Goal: Task Accomplishment & Management: Manage account settings

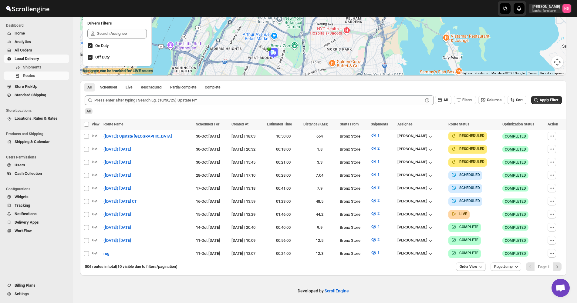
scroll to position [104, 0]
click at [541, 97] on button "Apply Filter" at bounding box center [546, 100] width 31 height 8
click at [369, 209] on button "2" at bounding box center [375, 214] width 16 height 10
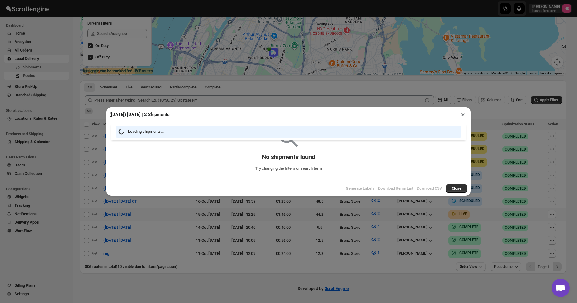
scroll to position [102, 0]
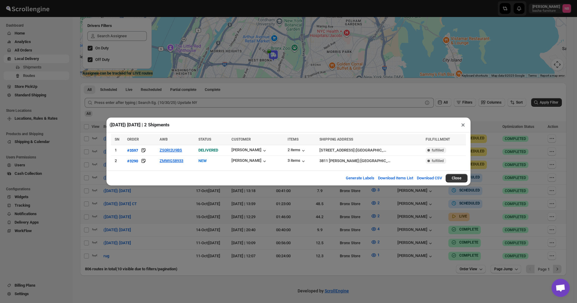
click at [359, 219] on div "([DATE]) [DATE] | 2 Shipments × SN ORDER AWB STATUS CUSTOMER ITEMS SHIPPING ADD…" at bounding box center [288, 151] width 577 height 303
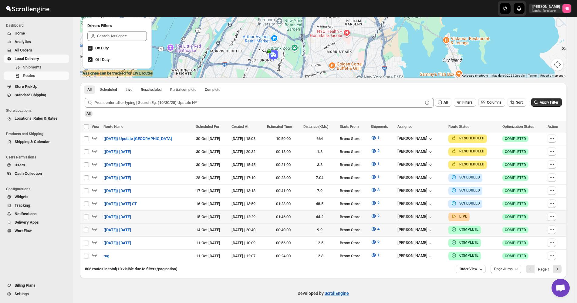
scroll to position [104, 0]
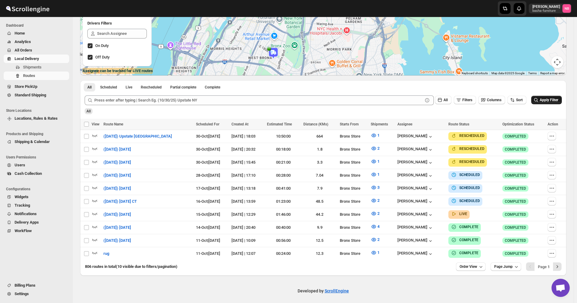
click at [553, 101] on span "Apply Filter" at bounding box center [548, 100] width 18 height 4
click at [372, 209] on button "2" at bounding box center [375, 214] width 16 height 10
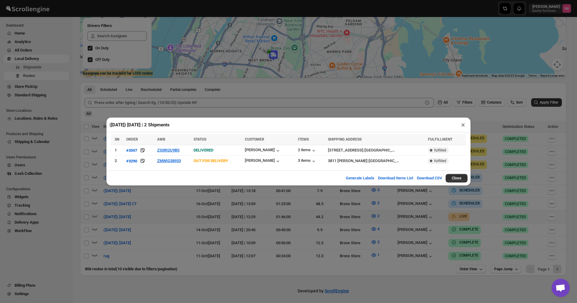
click at [260, 210] on div "([DATE]) [DATE] | 2 Shipments × SN ORDER AWB STATUS CUSTOMER ITEMS SHIPPING ADD…" at bounding box center [288, 151] width 577 height 303
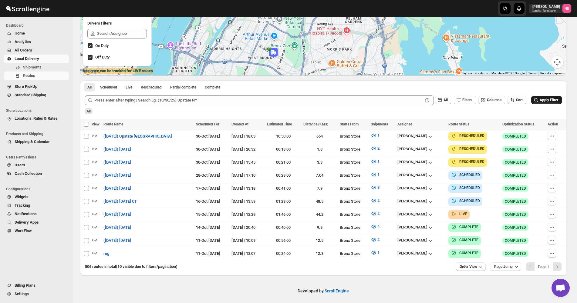
click at [547, 96] on button "Apply Filter" at bounding box center [546, 100] width 31 height 8
click at [42, 47] on button "All Orders" at bounding box center [36, 50] width 65 height 8
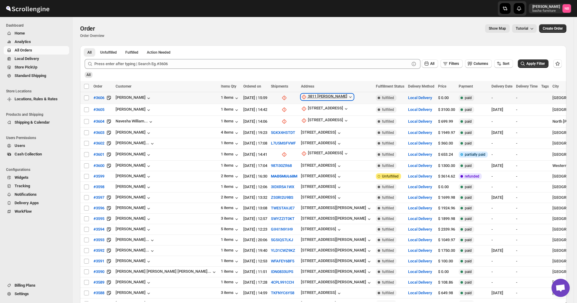
click at [308, 95] on div "3811 [PERSON_NAME]" at bounding box center [327, 97] width 39 height 6
click at [267, 136] on div "Request customer Update manually" at bounding box center [262, 124] width 47 height 24
click at [270, 126] on button "Update manually" at bounding box center [262, 130] width 43 height 10
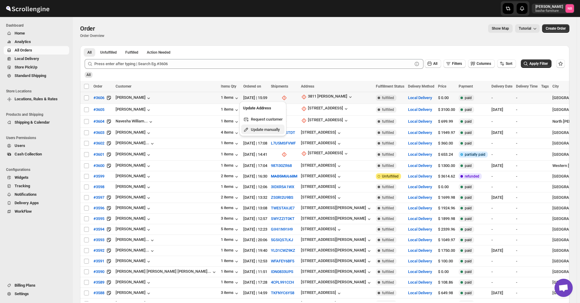
select select "US"
select select "[US_STATE]"
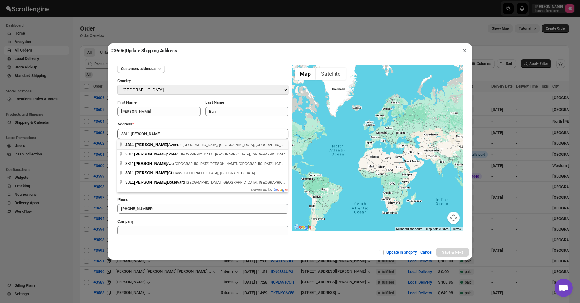
type input "[STREET_ADDRESS][PERSON_NAME]"
type input "[GEOGRAPHIC_DATA]"
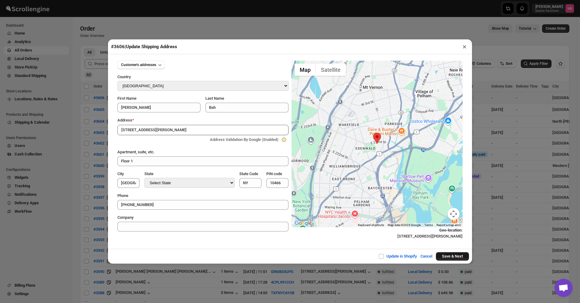
click at [458, 255] on button "Save & Next" at bounding box center [452, 256] width 33 height 8
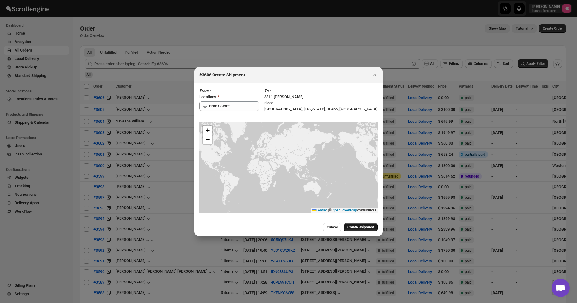
click at [367, 228] on span "Create Shipment" at bounding box center [360, 227] width 27 height 5
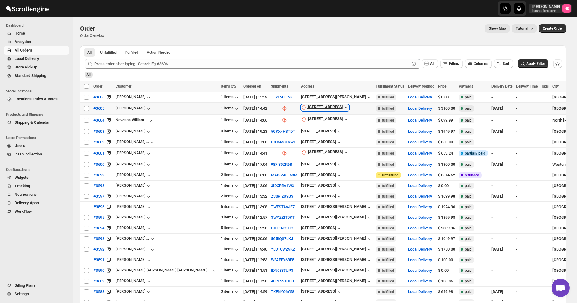
click at [308, 106] on div "[STREET_ADDRESS]" at bounding box center [325, 108] width 35 height 6
click at [271, 140] on span "Update manually" at bounding box center [270, 140] width 29 height 5
select select "US"
select select "[US_STATE]"
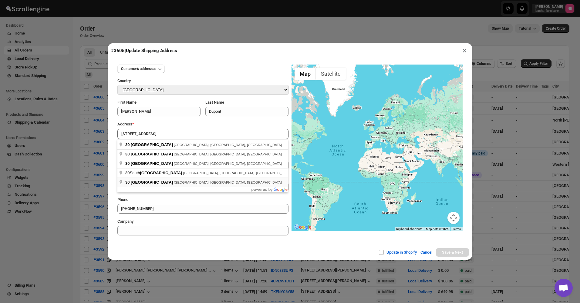
type input "[STREET_ADDRESS]"
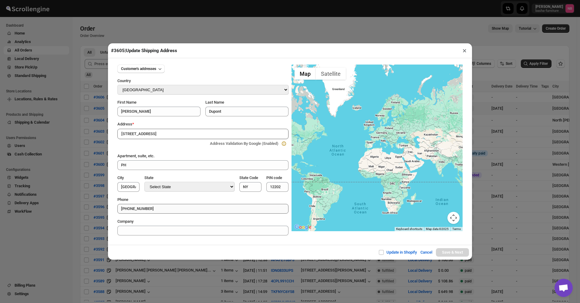
type input "[GEOGRAPHIC_DATA]"
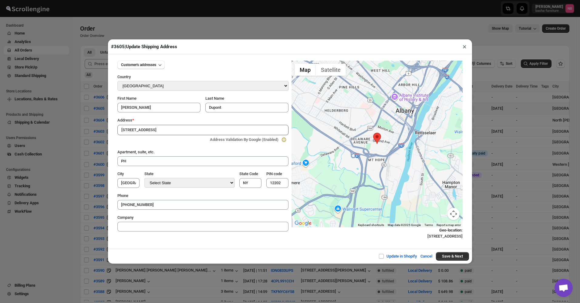
click at [460, 261] on div "Update in Shopify Cancel Save & Next" at bounding box center [290, 256] width 364 height 15
click at [462, 253] on button "Save & Next" at bounding box center [452, 256] width 33 height 8
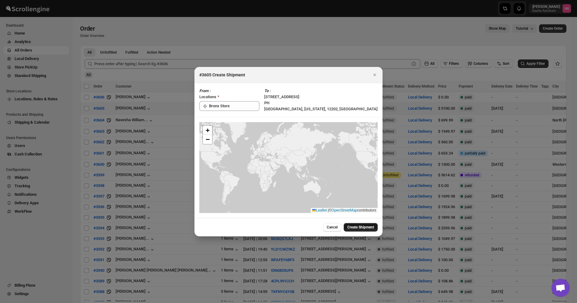
click at [370, 225] on button "Create Shipment" at bounding box center [360, 227] width 34 height 8
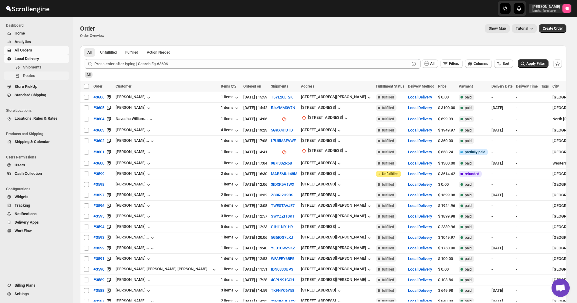
click at [32, 74] on span "Routes" at bounding box center [29, 75] width 12 height 5
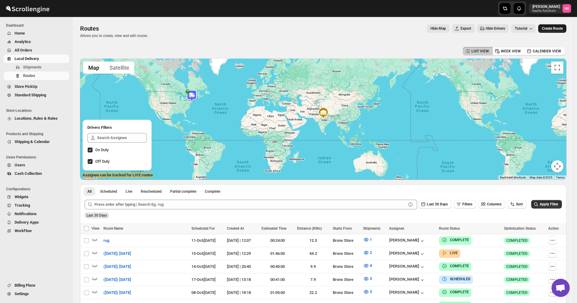
click at [545, 32] on button "Create Route" at bounding box center [552, 28] width 28 height 8
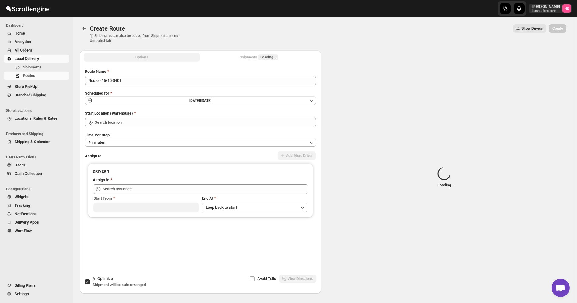
type input "Not Available"
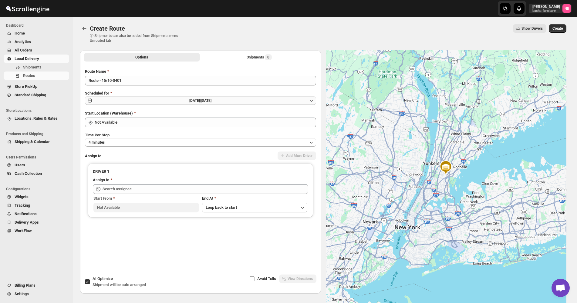
click at [256, 101] on button "[DATE] | [DATE]" at bounding box center [200, 100] width 231 height 8
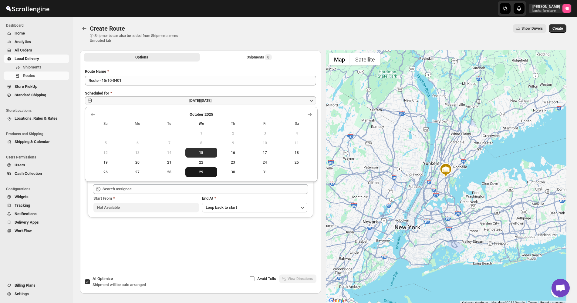
click at [206, 173] on span "29" at bounding box center [201, 172] width 27 height 5
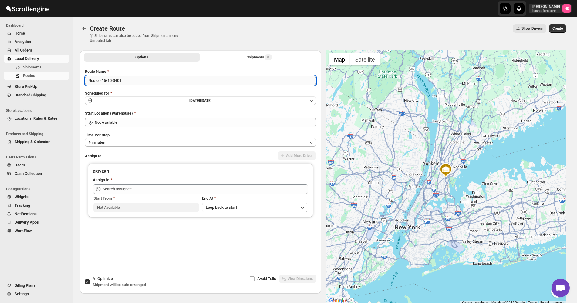
click at [169, 83] on input "Route - 15/10-0401" at bounding box center [200, 81] width 231 height 10
type input "([DATE]) [DATE] [GEOGRAPHIC_DATA]"
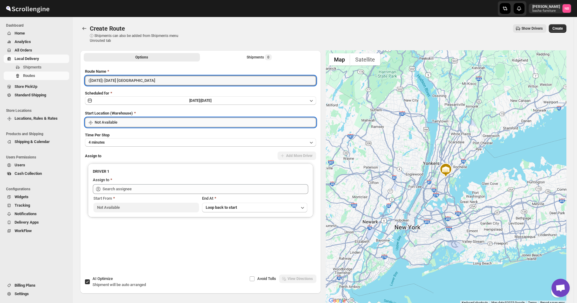
click at [144, 120] on input "Not Available" at bounding box center [205, 123] width 221 height 10
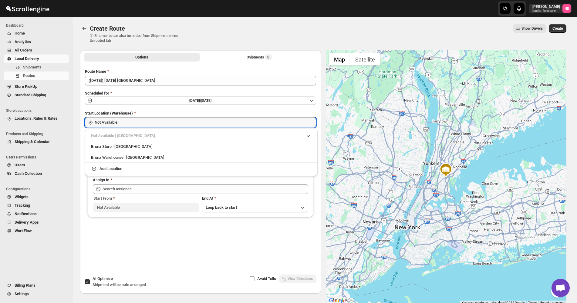
click at [145, 149] on div "Bronx Store | [GEOGRAPHIC_DATA]" at bounding box center [201, 147] width 220 height 6
type input "Bronx Store"
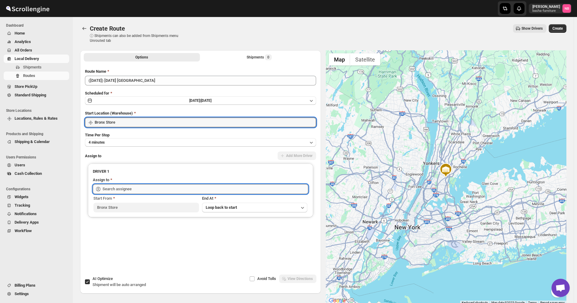
click at [141, 189] on input "text" at bounding box center [205, 189] width 206 height 10
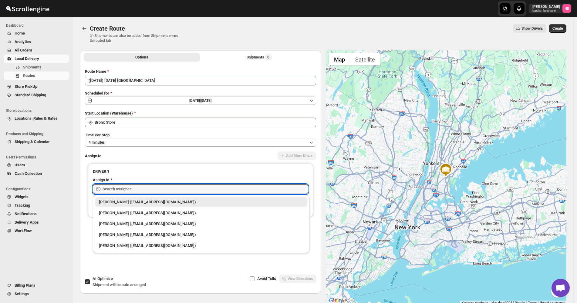
click at [142, 212] on div "[PERSON_NAME] ([EMAIL_ADDRESS][DOMAIN_NAME])" at bounding box center [201, 213] width 212 height 10
type input "[PERSON_NAME] ([EMAIL_ADDRESS][DOMAIN_NAME])"
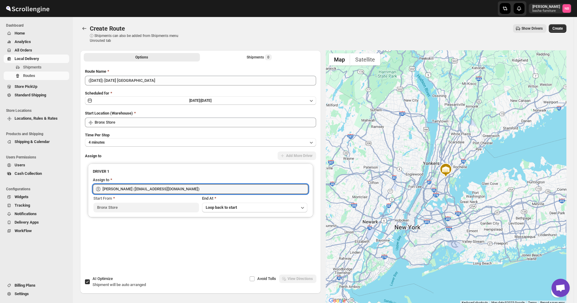
click at [265, 62] on div "Options Shipments 0 More views Options Shipments 0 More views" at bounding box center [200, 56] width 241 height 13
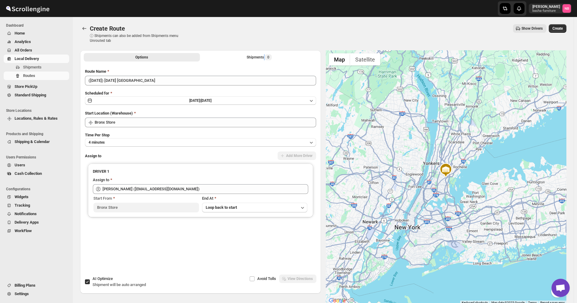
click at [265, 62] on div "Options Shipments 0 More views Options Shipments 0 More views" at bounding box center [200, 56] width 241 height 13
click at [265, 57] on div "Shipments 0" at bounding box center [258, 57] width 25 height 6
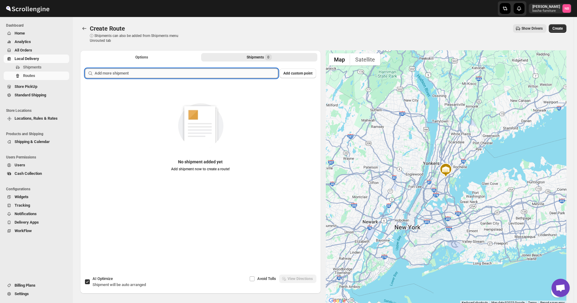
click at [248, 72] on input "text" at bounding box center [186, 74] width 183 height 10
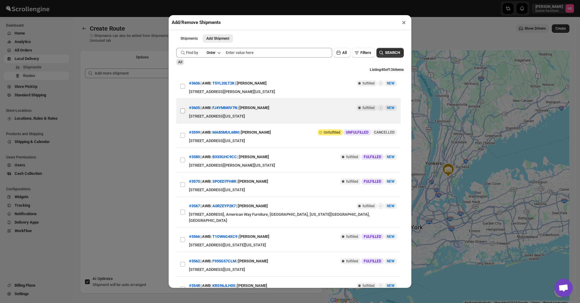
click at [182, 110] on input "View details for 68effd7a7a80fb43407f655d" at bounding box center [182, 111] width 5 height 5
checkbox input "true"
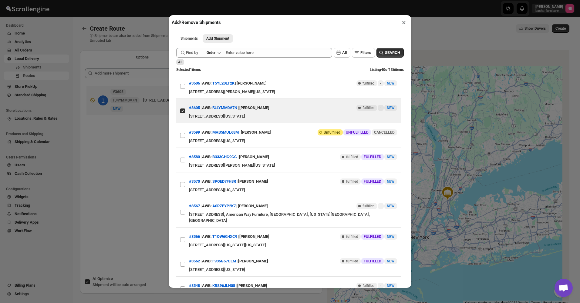
drag, startPoint x: 136, startPoint y: 143, endPoint x: 160, endPoint y: 137, distance: 25.0
click at [136, 143] on div "Add/Remove Shipments × Shipments Add Shipment More views Shipments Add Shipment…" at bounding box center [290, 151] width 580 height 303
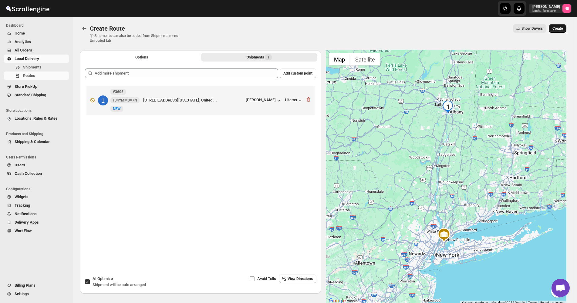
click at [558, 28] on span "Create" at bounding box center [557, 28] width 10 height 5
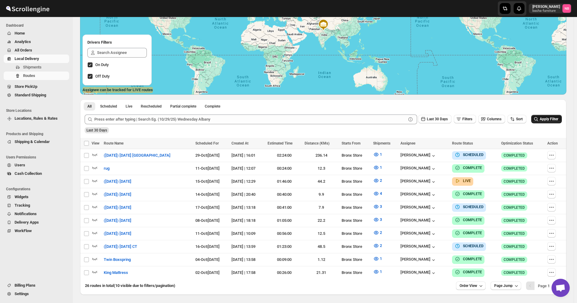
scroll to position [104, 0]
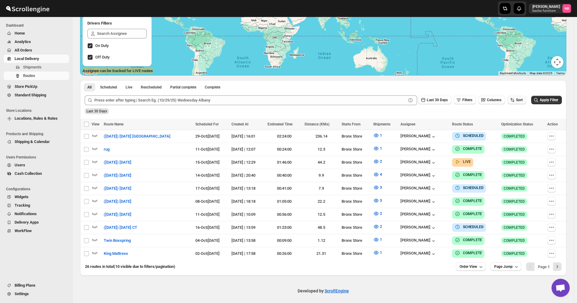
click at [522, 102] on span "Sort" at bounding box center [519, 100] width 7 height 4
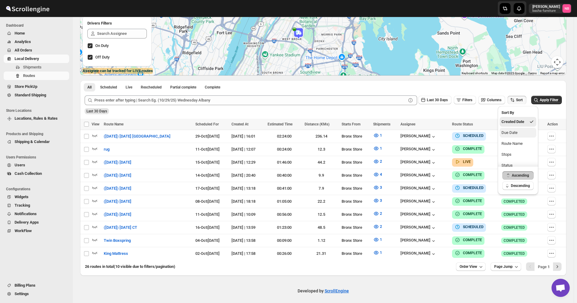
click at [519, 128] on button "Due Date" at bounding box center [517, 133] width 37 height 10
click at [447, 100] on span "Last 30 Days" at bounding box center [437, 100] width 21 height 4
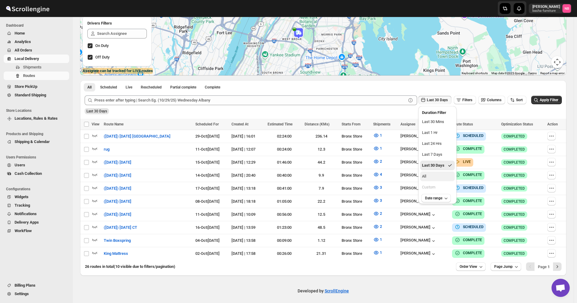
drag, startPoint x: 440, startPoint y: 176, endPoint x: 492, endPoint y: 142, distance: 62.6
click at [440, 177] on button "All" at bounding box center [437, 177] width 35 height 10
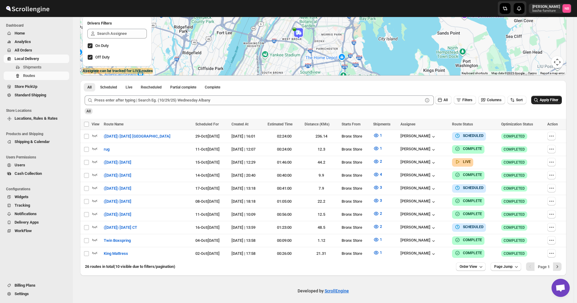
click at [561, 103] on button "Apply Filter" at bounding box center [546, 100] width 31 height 8
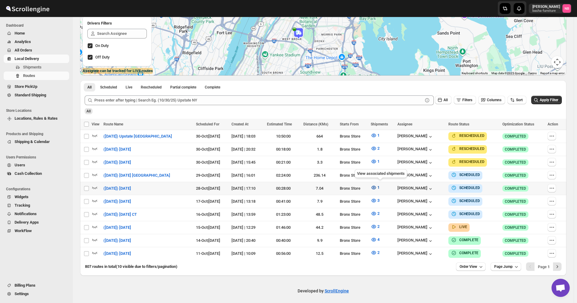
click at [379, 186] on span "1" at bounding box center [378, 187] width 2 height 5
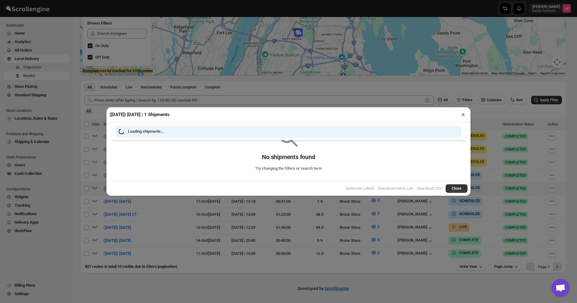
scroll to position [102, 0]
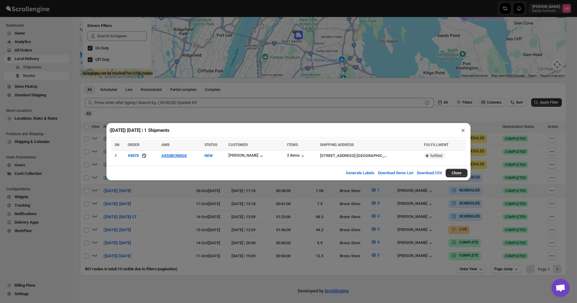
click at [321, 200] on div "([DATE]) [DATE] | 1 Shipments × SN ORDER AWB STATUS CUSTOMER ITEMS SHIPPING ADD…" at bounding box center [288, 151] width 577 height 303
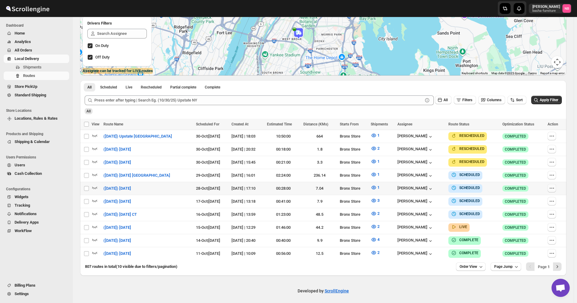
click at [554, 189] on icon "button" at bounding box center [551, 188] width 6 height 6
checkbox input "true"
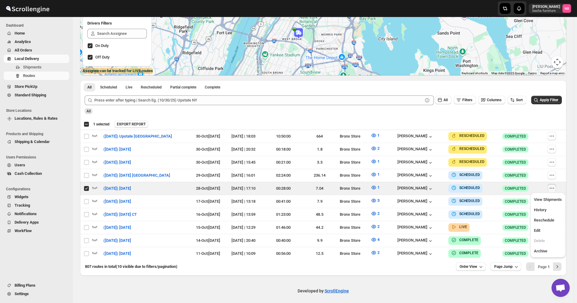
click at [490, 120] on div "Select all 10 Routes 1 selected EXPORT REPORT EXPORT REPORT" at bounding box center [323, 124] width 486 height 11
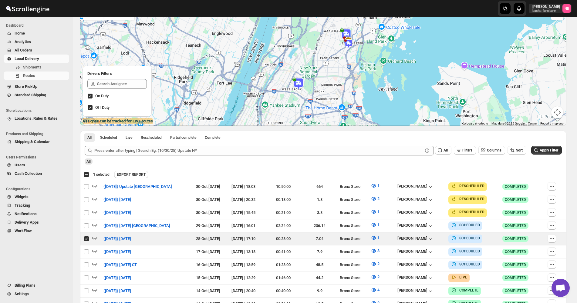
scroll to position [0, 0]
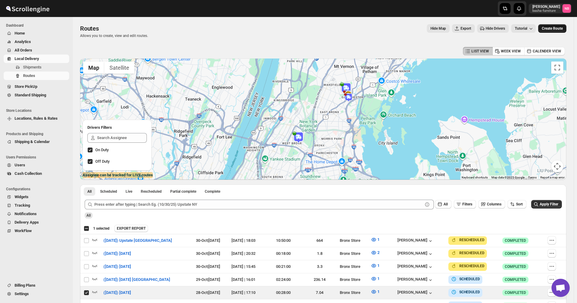
click at [557, 27] on span "Create Route" at bounding box center [551, 28] width 21 height 5
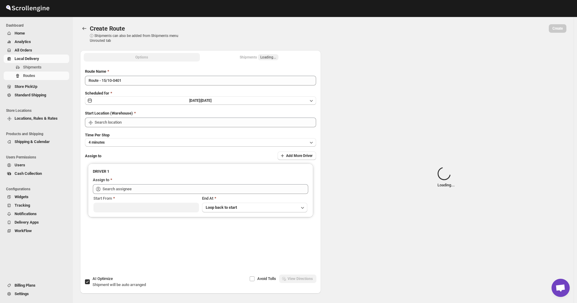
type input "Not Available"
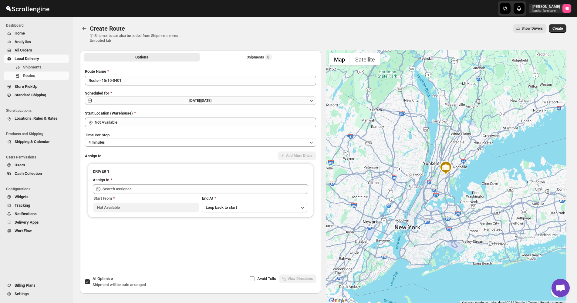
click at [225, 101] on button "[DATE] | [DATE]" at bounding box center [200, 100] width 231 height 8
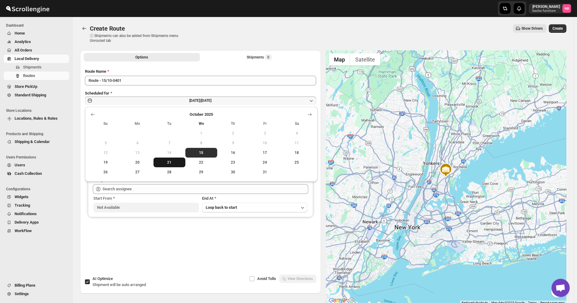
click at [174, 159] on button "21" at bounding box center [169, 163] width 32 height 10
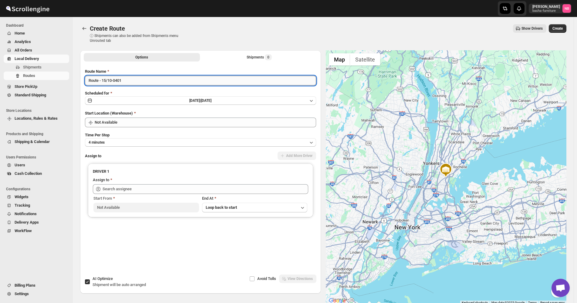
click at [168, 81] on input "Route - 15/10-0401" at bounding box center [200, 81] width 231 height 10
click at [189, 101] on span "[DATE] |" at bounding box center [195, 101] width 12 height 4
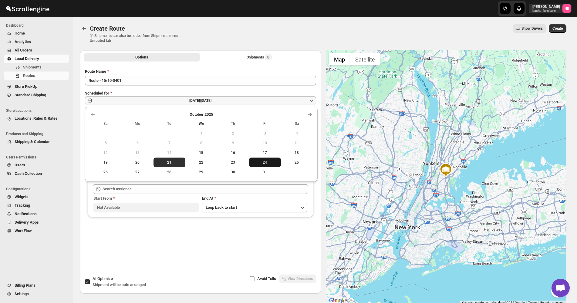
click at [260, 161] on span "24" at bounding box center [264, 162] width 27 height 5
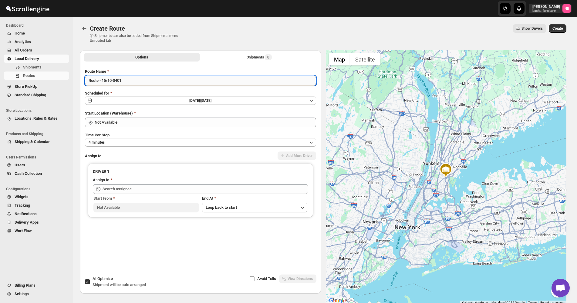
click at [198, 76] on input "Route - 15/10-0401" at bounding box center [200, 81] width 231 height 10
type input "([DATE]) [DATE]"
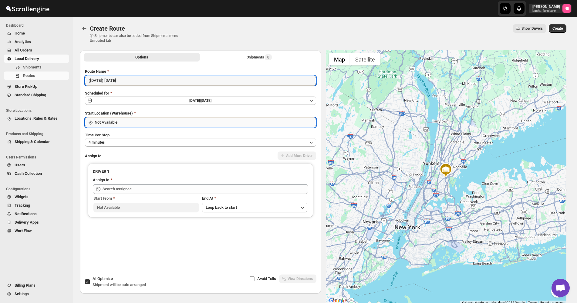
click at [158, 123] on input "Not Available" at bounding box center [205, 123] width 221 height 10
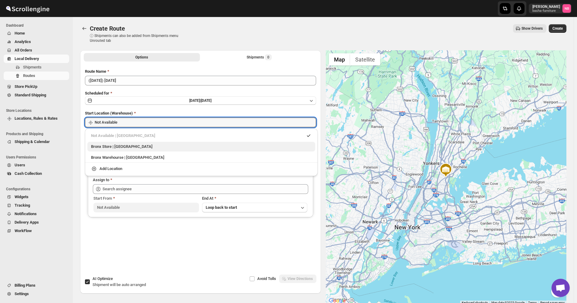
click at [162, 147] on div "Bronx Store | [GEOGRAPHIC_DATA]" at bounding box center [201, 147] width 220 height 6
type input "Bronx Store"
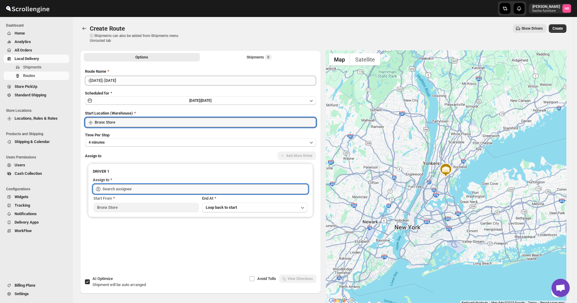
click at [160, 187] on input "text" at bounding box center [205, 189] width 206 height 10
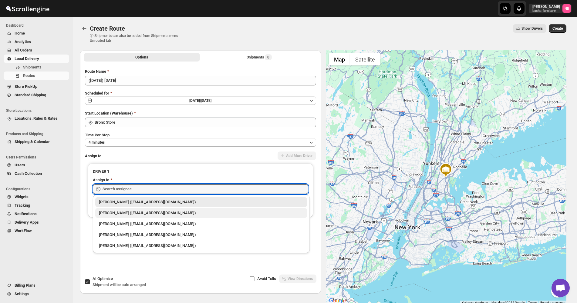
click at [155, 216] on div "[PERSON_NAME] ([EMAIL_ADDRESS][DOMAIN_NAME])" at bounding box center [201, 213] width 205 height 6
type input "[PERSON_NAME] ([EMAIL_ADDRESS][DOMAIN_NAME])"
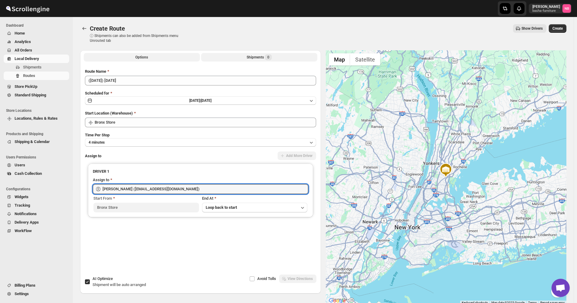
click at [255, 56] on div "Shipments 0" at bounding box center [258, 57] width 25 height 6
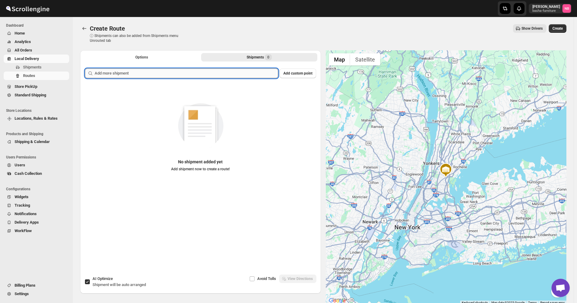
click at [249, 76] on input "text" at bounding box center [186, 74] width 183 height 10
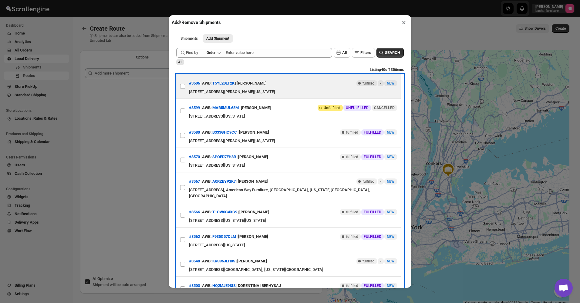
click at [193, 93] on div "[STREET_ADDRESS][PERSON_NAME][US_STATE]" at bounding box center [293, 92] width 208 height 6
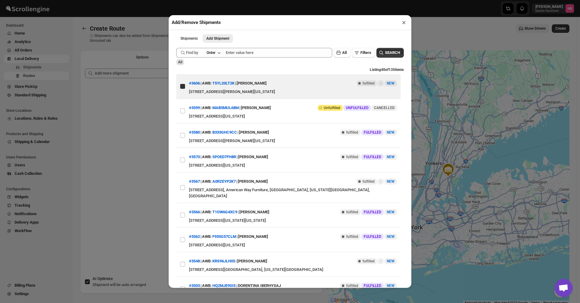
checkbox input "true"
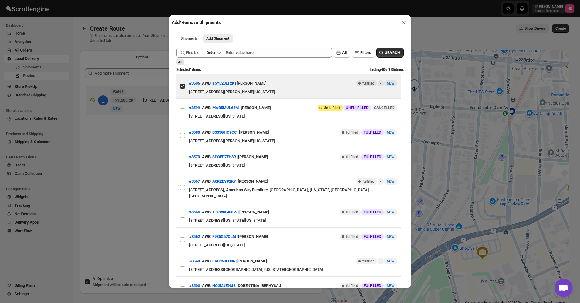
click at [121, 185] on div "Add/Remove Shipments × Shipments Add Shipment More views Shipments Add Shipment…" at bounding box center [290, 151] width 580 height 303
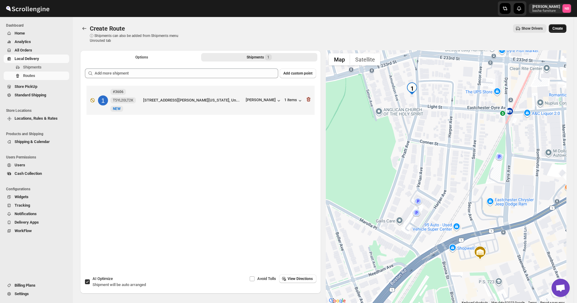
click at [566, 28] on button "Create" at bounding box center [557, 28] width 18 height 8
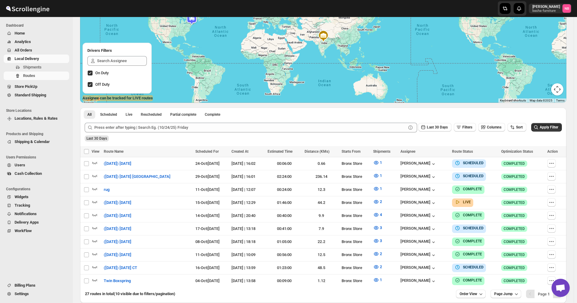
scroll to position [104, 0]
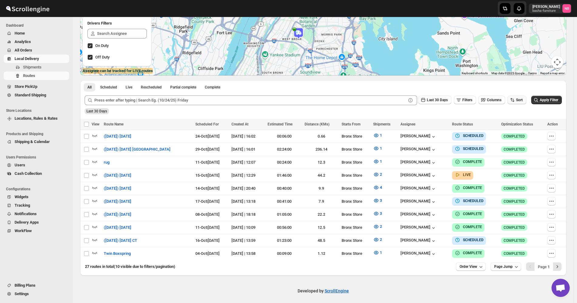
click at [514, 101] on icon "button" at bounding box center [512, 100] width 6 height 6
click at [515, 129] on button "Due Date" at bounding box center [517, 133] width 37 height 10
click at [431, 104] on button "Last 30 Days" at bounding box center [434, 100] width 33 height 8
click at [444, 178] on button "All" at bounding box center [437, 177] width 35 height 10
click at [554, 103] on button "Apply Filter" at bounding box center [546, 100] width 31 height 8
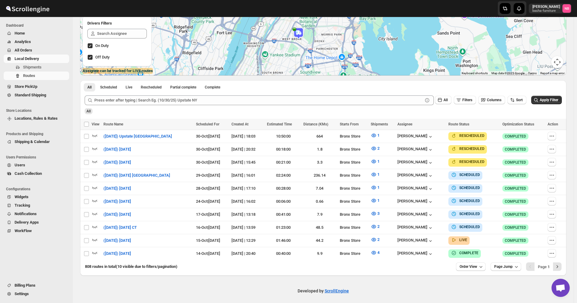
click at [39, 51] on span "All Orders" at bounding box center [41, 50] width 53 height 6
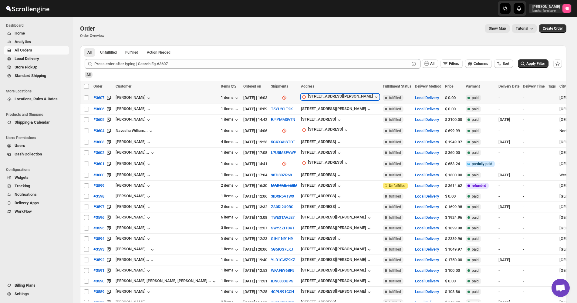
click at [308, 96] on div "[STREET_ADDRESS][PERSON_NAME]" at bounding box center [340, 97] width 65 height 6
click at [275, 128] on span "Update manually" at bounding box center [273, 129] width 29 height 5
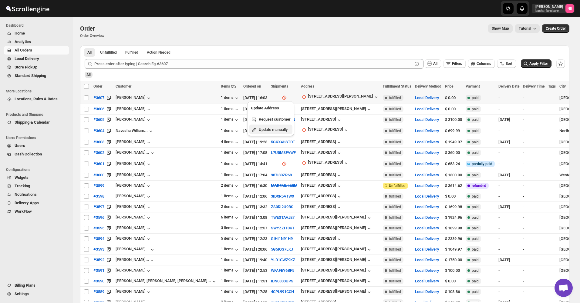
select select "US"
select select "[US_STATE]"
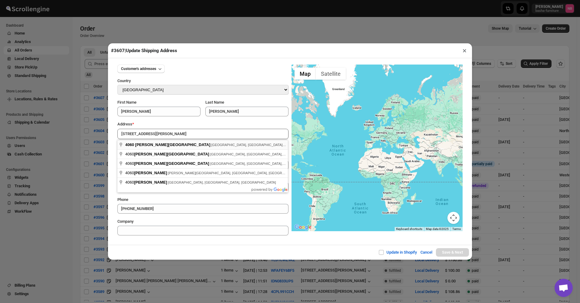
type input "[STREET_ADDRESS][PERSON_NAME]"
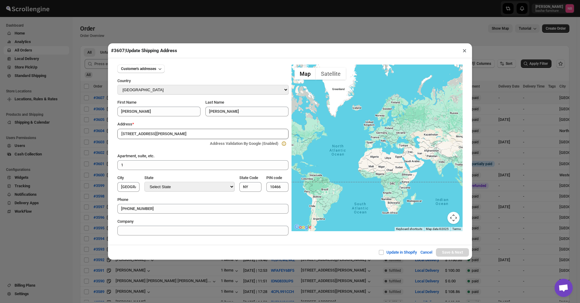
type input "[GEOGRAPHIC_DATA]"
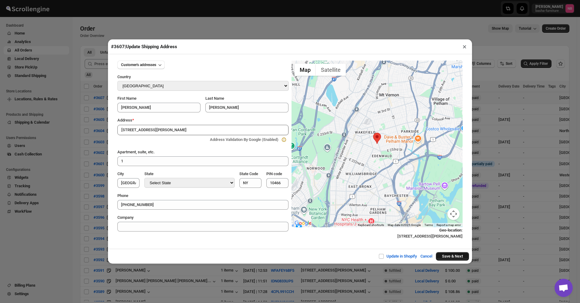
click at [457, 257] on button "Save & Next" at bounding box center [452, 256] width 33 height 8
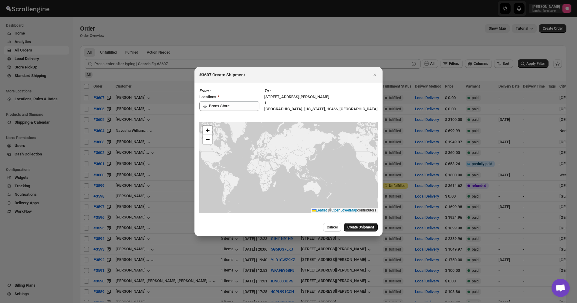
click at [361, 231] on button "Create Shipment" at bounding box center [360, 227] width 34 height 8
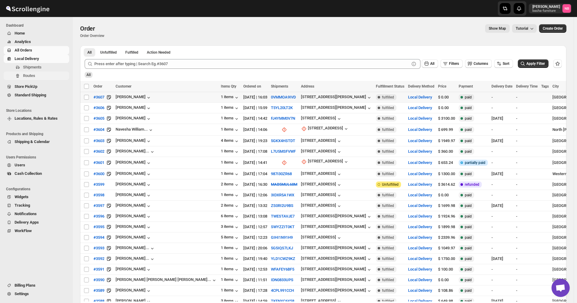
click at [42, 72] on button "Routes" at bounding box center [36, 76] width 65 height 8
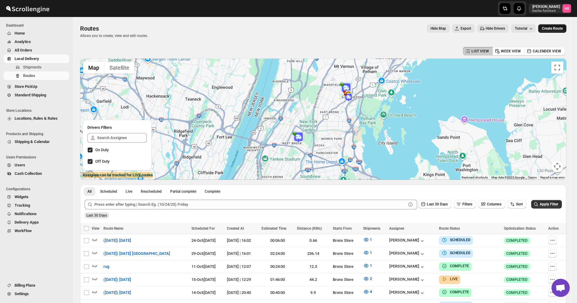
click at [562, 30] on span "Create Route" at bounding box center [551, 28] width 21 height 5
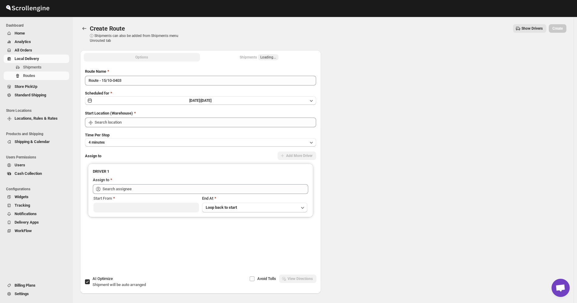
type input "Not Available"
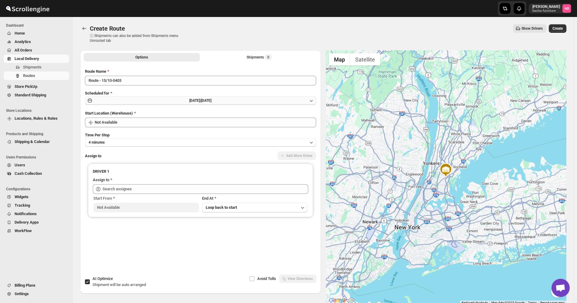
click at [247, 100] on button "[DATE] | [DATE]" at bounding box center [200, 100] width 231 height 8
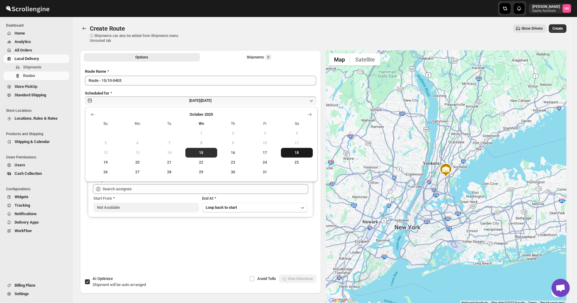
click at [299, 154] on span "18" at bounding box center [296, 152] width 27 height 5
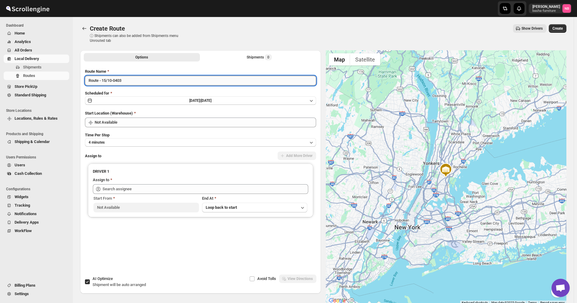
click at [243, 76] on input "Route - 15/10-0403" at bounding box center [200, 81] width 231 height 10
type input "([DATE]) [DATE]"
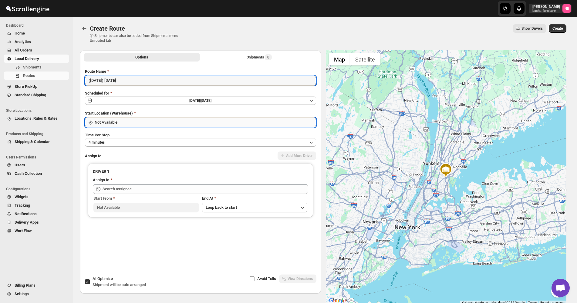
click at [153, 124] on input "Not Available" at bounding box center [205, 123] width 221 height 10
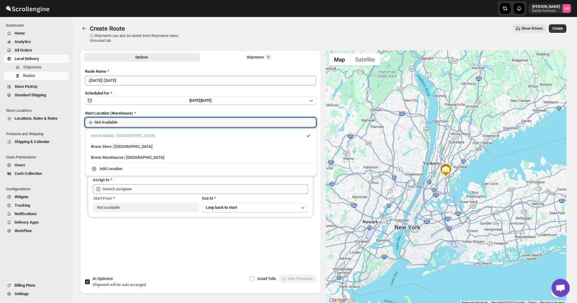
click at [149, 140] on div "Not Available | [GEOGRAPHIC_DATA]" at bounding box center [201, 136] width 228 height 10
click at [149, 146] on div "Bronx Store | [GEOGRAPHIC_DATA]" at bounding box center [201, 147] width 220 height 6
type input "Bronx Store"
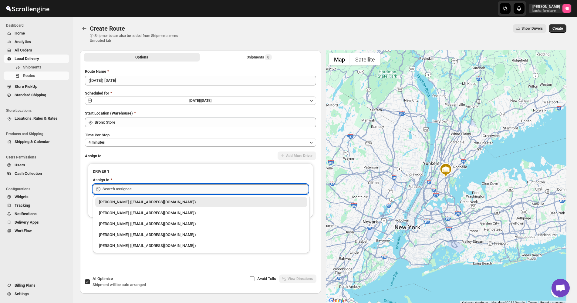
click at [153, 189] on input "text" at bounding box center [205, 189] width 206 height 10
click at [156, 212] on div "[PERSON_NAME] ([EMAIL_ADDRESS][DOMAIN_NAME])" at bounding box center [201, 213] width 205 height 6
type input "[PERSON_NAME] ([EMAIL_ADDRESS][DOMAIN_NAME])"
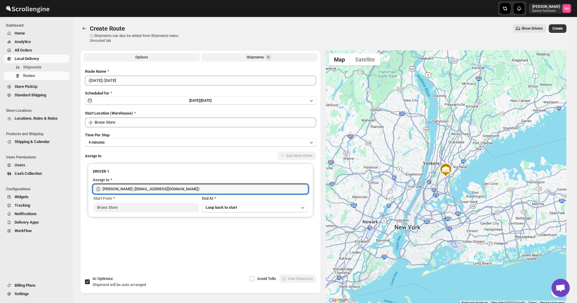
click at [251, 58] on div "Shipments 0" at bounding box center [258, 57] width 25 height 6
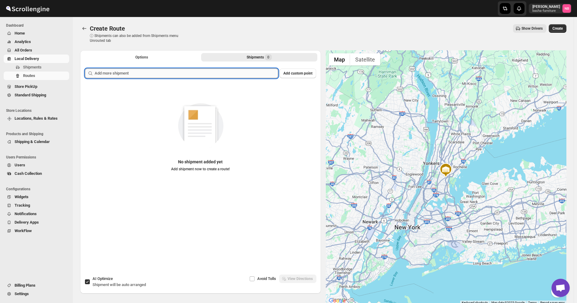
click at [247, 69] on input "text" at bounding box center [186, 74] width 183 height 10
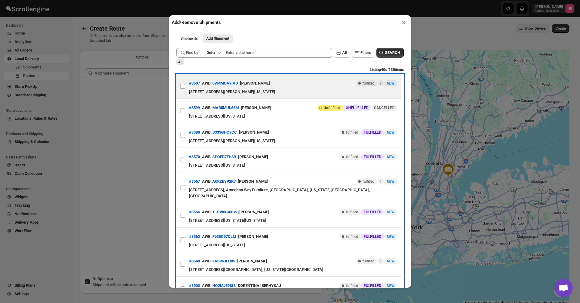
click at [177, 85] on label "View details for 68effe027a80fb43407f6568" at bounding box center [182, 86] width 13 height 24
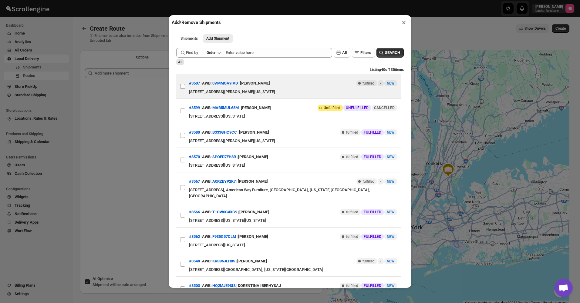
click at [180, 85] on input "View details for 68effe027a80fb43407f6568" at bounding box center [182, 86] width 5 height 5
checkbox input "true"
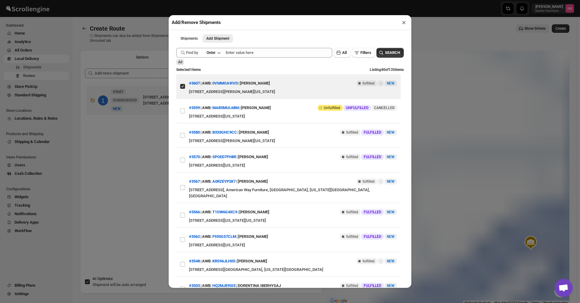
click at [132, 166] on div "Add/Remove Shipments × Shipments Add Shipment More views Shipments Add Shipment…" at bounding box center [290, 151] width 580 height 303
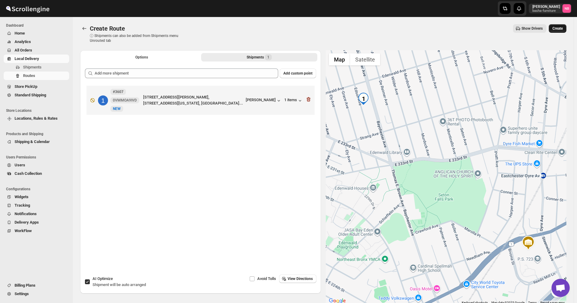
click at [559, 28] on span "Create" at bounding box center [557, 28] width 10 height 5
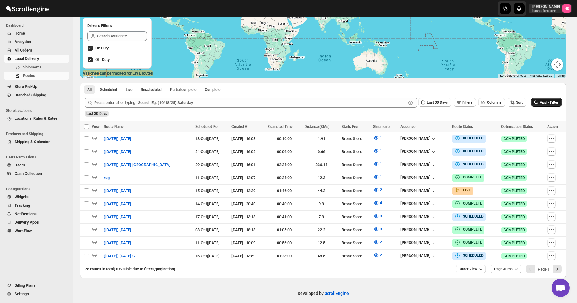
scroll to position [104, 0]
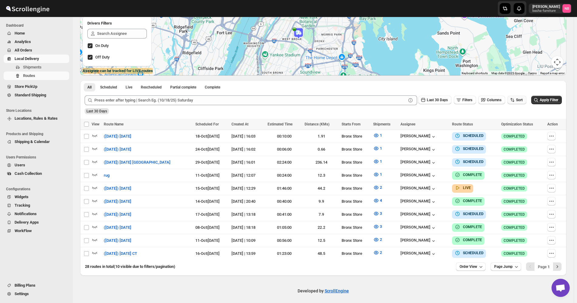
click at [522, 101] on span "Sort" at bounding box center [519, 100] width 7 height 4
click at [518, 124] on div "Created Date" at bounding box center [512, 122] width 23 height 6
click at [512, 130] on div "Due Date" at bounding box center [509, 133] width 16 height 6
click at [444, 102] on span "Last 30 Days" at bounding box center [437, 100] width 21 height 4
click at [431, 176] on button "All" at bounding box center [437, 177] width 35 height 10
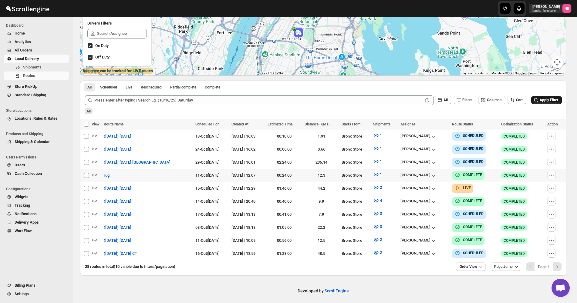
click at [556, 99] on span "Apply Filter" at bounding box center [548, 100] width 18 height 4
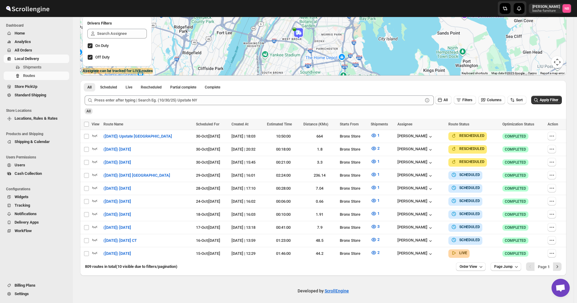
click at [465, 268] on div "809 routes in total (10 visible due to filters/pagination) Order View Page Jump…" at bounding box center [323, 268] width 486 height 16
click at [475, 263] on button "Order View" at bounding box center [471, 267] width 30 height 8
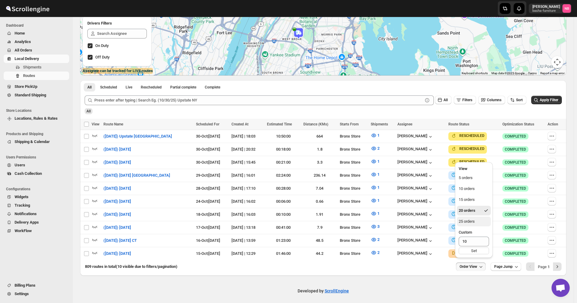
click at [469, 219] on div "25 orders" at bounding box center [466, 222] width 16 height 6
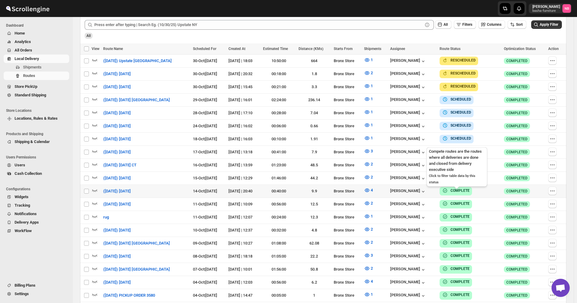
scroll to position [182, 0]
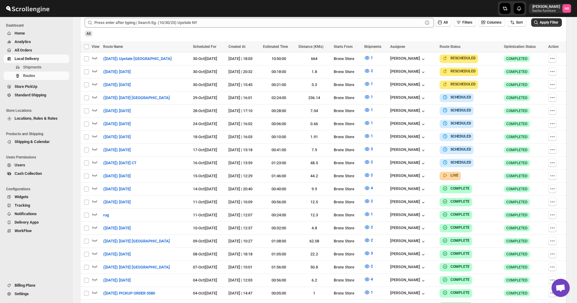
click at [64, 49] on span "All Orders" at bounding box center [41, 50] width 53 height 6
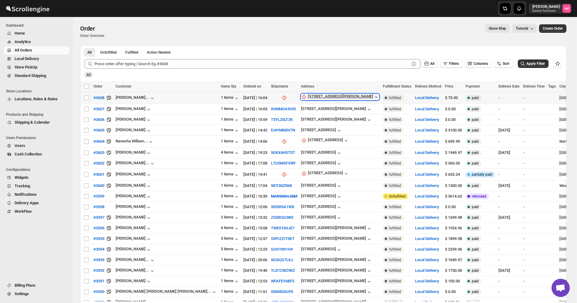
click at [308, 96] on div "[STREET_ADDRESS][PERSON_NAME]" at bounding box center [340, 97] width 65 height 6
click at [280, 127] on span "Update manually" at bounding box center [274, 129] width 29 height 5
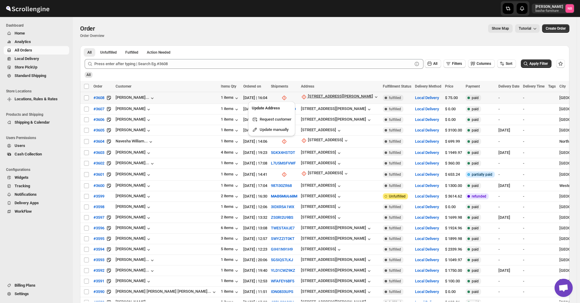
select select "US"
select select "[US_STATE]"
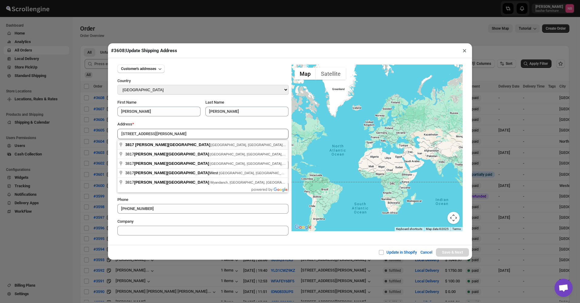
type input "[STREET_ADDRESS][PERSON_NAME]"
type input "[GEOGRAPHIC_DATA]"
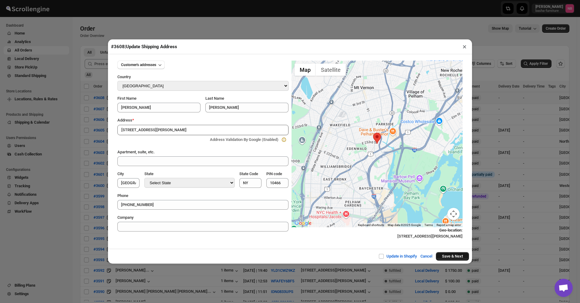
click at [451, 254] on button "Save & Next" at bounding box center [452, 256] width 33 height 8
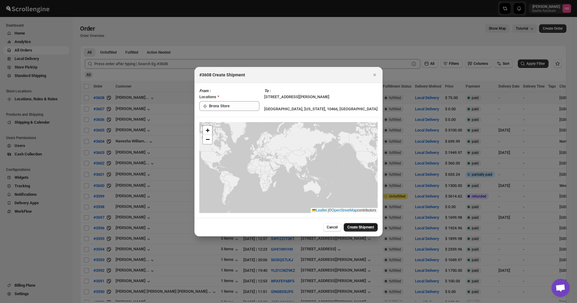
click at [365, 225] on span "Create Shipment" at bounding box center [360, 227] width 27 height 5
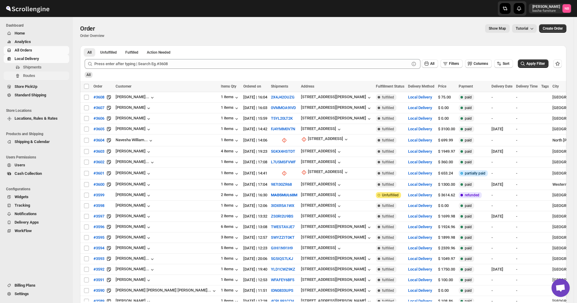
click at [32, 73] on span "Routes" at bounding box center [29, 75] width 12 height 5
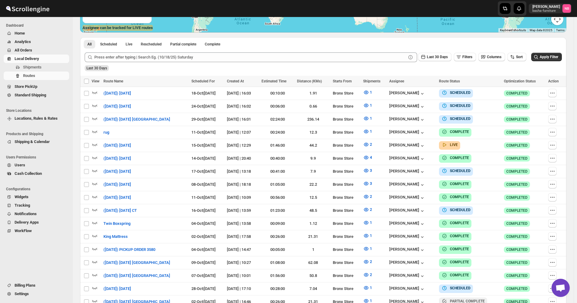
scroll to position [152, 0]
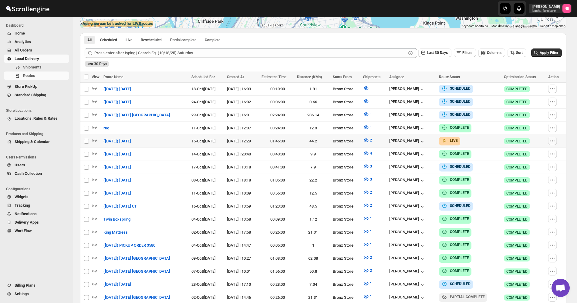
click at [555, 140] on icon "button" at bounding box center [552, 141] width 6 height 6
checkbox input "true"
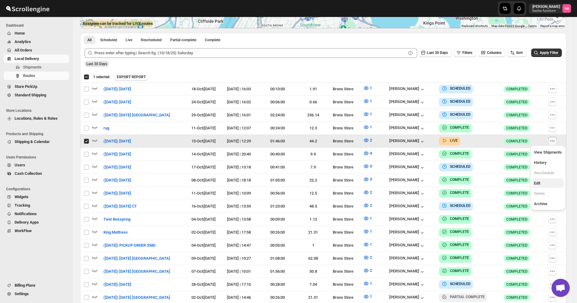
click at [551, 185] on span "Edit" at bounding box center [548, 183] width 28 height 6
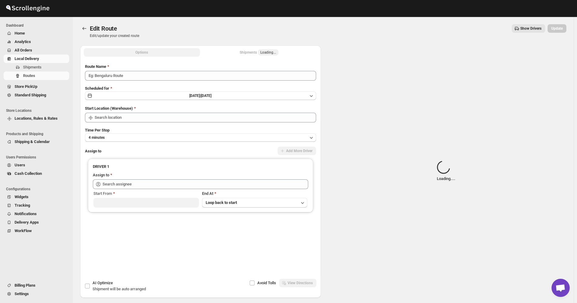
type input "([DATE]) [DATE]"
type input "Bronx Store"
type input "[PERSON_NAME] ([EMAIL_ADDRESS][DOMAIN_NAME])"
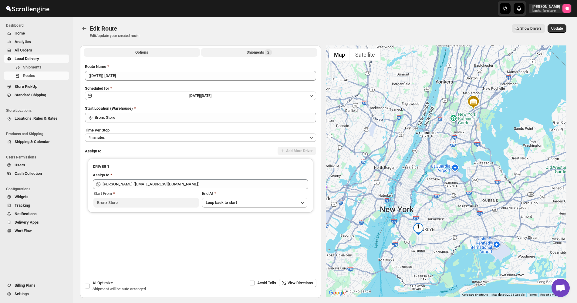
click at [256, 55] on div "Shipments 2" at bounding box center [258, 52] width 25 height 6
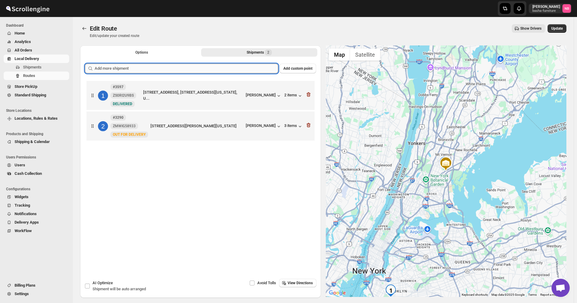
click at [246, 68] on input "text" at bounding box center [186, 69] width 183 height 10
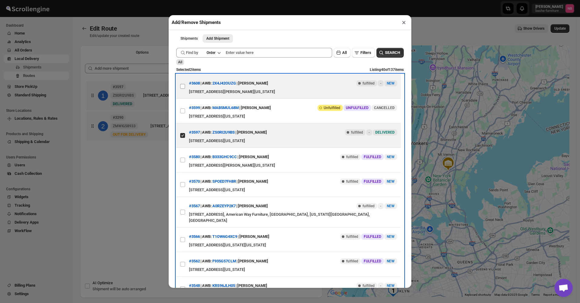
click at [178, 88] on label "View details for 68effe657a80fb43407f6570" at bounding box center [182, 86] width 13 height 24
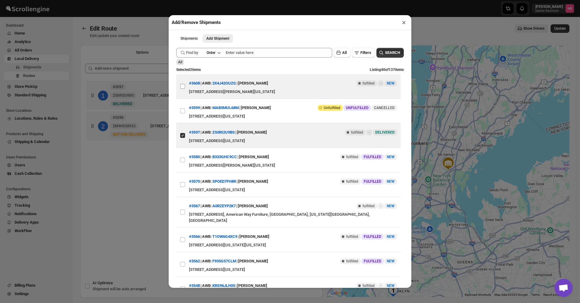
click at [180, 88] on input "View details for 68effe657a80fb43407f6570" at bounding box center [182, 86] width 5 height 5
checkbox input "true"
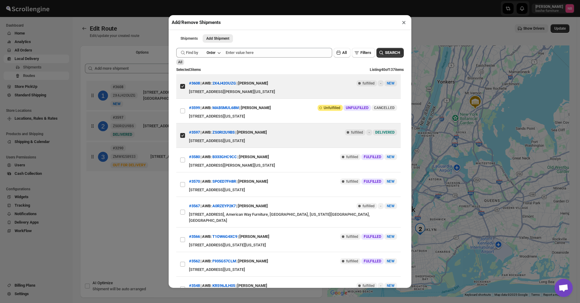
click at [148, 203] on div "Add/Remove Shipments × Shipments Add Shipment More views Shipments Add Shipment…" at bounding box center [290, 151] width 580 height 303
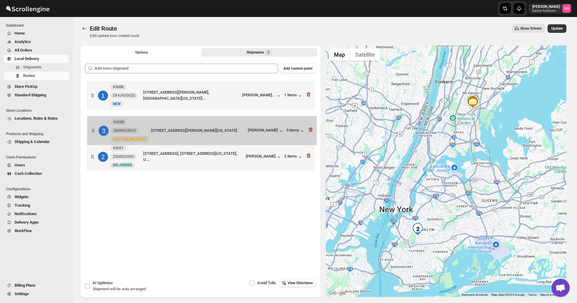
drag, startPoint x: 248, startPoint y: 154, endPoint x: 249, endPoint y: 125, distance: 29.1
click at [249, 125] on div "1 #3608 2X4J42OUZG New [GEOGRAPHIC_DATA][STREET_ADDRESS][PERSON_NAME], [GEOGRAP…" at bounding box center [200, 126] width 231 height 95
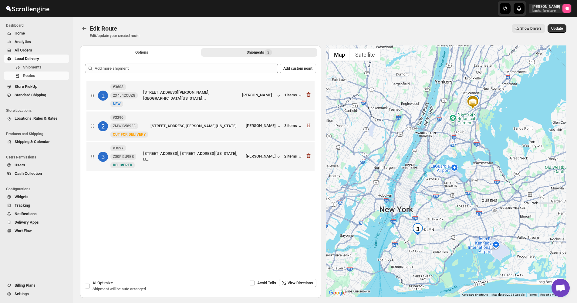
drag, startPoint x: 258, startPoint y: 93, endPoint x: 254, endPoint y: 167, distance: 74.4
click at [254, 167] on div "1 #3608 2X4J42OUZG New [GEOGRAPHIC_DATA][STREET_ADDRESS][PERSON_NAME], [GEOGRAP…" at bounding box center [200, 126] width 231 height 95
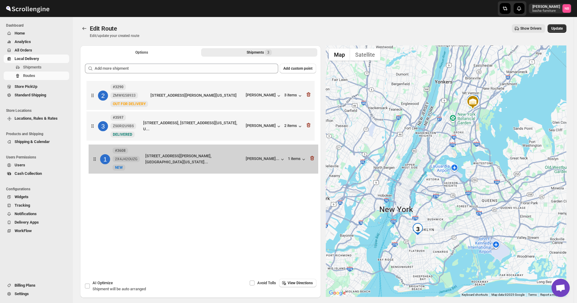
drag, startPoint x: 236, startPoint y: 99, endPoint x: 238, endPoint y: 164, distance: 65.5
click at [238, 164] on div "1 #3608 2X4J42OUZG New [GEOGRAPHIC_DATA][STREET_ADDRESS][PERSON_NAME], [GEOGRAP…" at bounding box center [200, 126] width 231 height 95
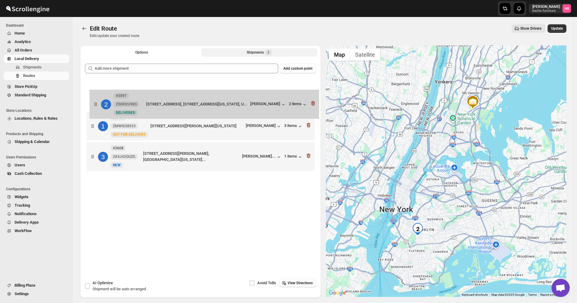
drag, startPoint x: 246, startPoint y: 135, endPoint x: 250, endPoint y: 100, distance: 35.8
click at [250, 100] on div "1 #3290 ZMWIG58933 New OUT FOR DELIVERY [STREET_ADDRESS][PERSON_NAME][US_STATE]…" at bounding box center [200, 126] width 231 height 95
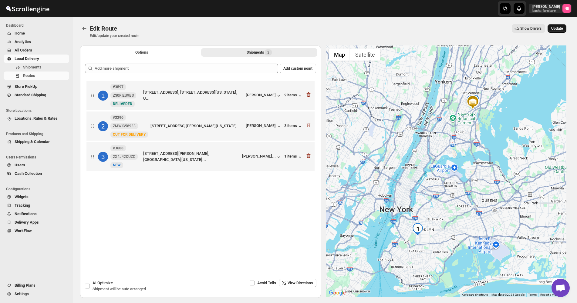
click at [558, 28] on span "Update" at bounding box center [557, 28] width 12 height 5
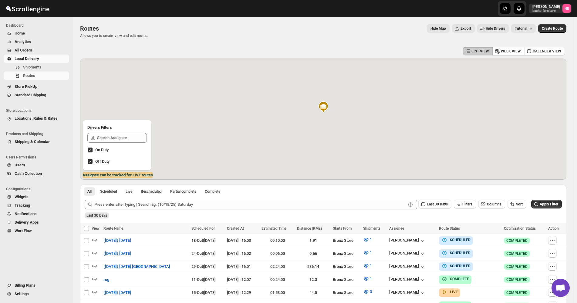
scroll to position [121, 0]
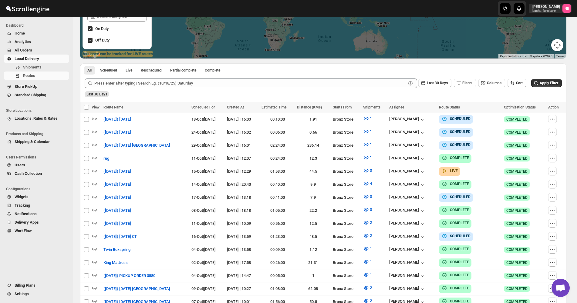
click at [522, 76] on div "Last 30 Days Filters Columns Sort Apply Filter" at bounding box center [321, 81] width 482 height 15
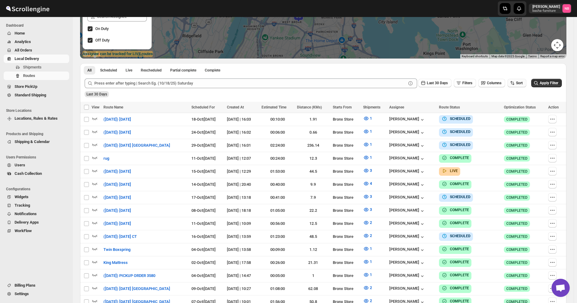
click at [518, 83] on span "Sort" at bounding box center [519, 83] width 7 height 4
click at [514, 115] on div "Due Date" at bounding box center [509, 116] width 16 height 6
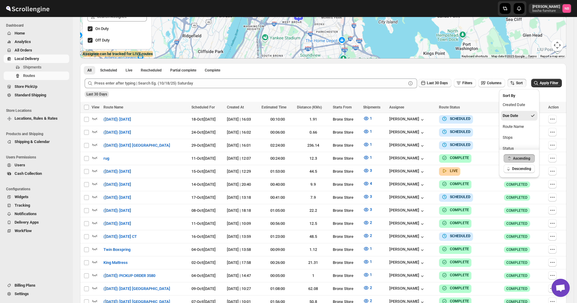
click at [451, 83] on button "Last 30 Days" at bounding box center [434, 83] width 33 height 8
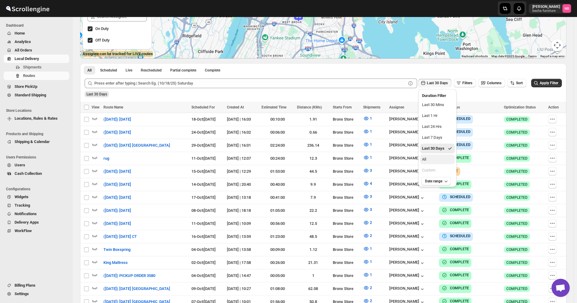
click at [431, 155] on button "All" at bounding box center [437, 160] width 35 height 10
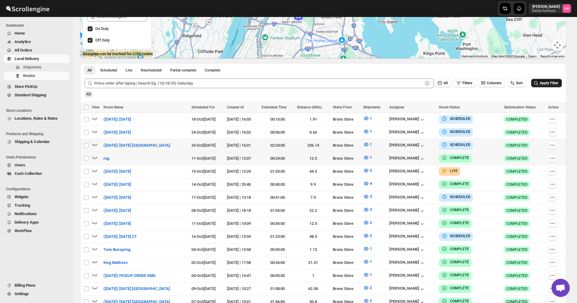
click at [553, 82] on span "Apply Filter" at bounding box center [548, 83] width 18 height 4
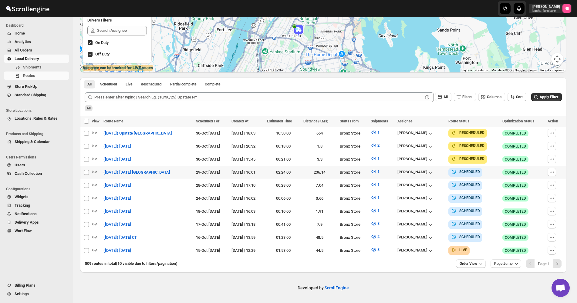
scroll to position [104, 0]
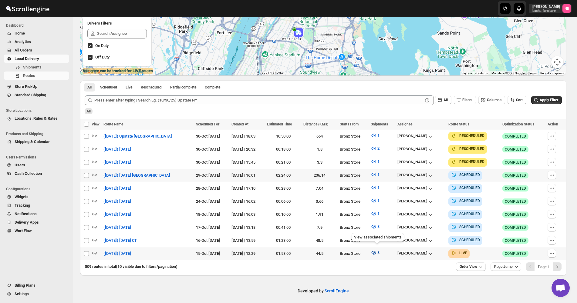
click at [379, 250] on span "3" at bounding box center [378, 252] width 2 height 5
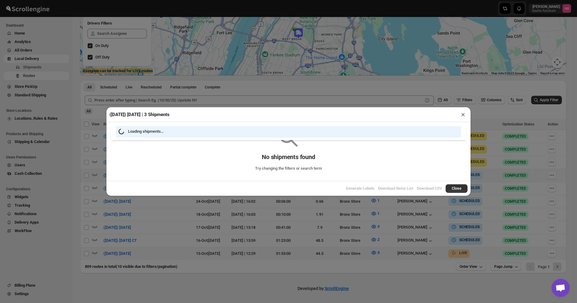
scroll to position [102, 0]
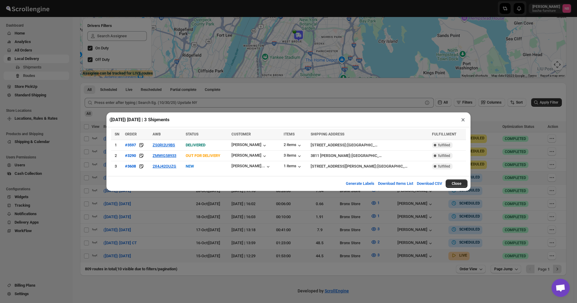
click at [343, 269] on div "([DATE]) [DATE] | 3 Shipments × SN ORDER AWB STATUS CUSTOMER ITEMS SHIPPING ADD…" at bounding box center [288, 151] width 577 height 303
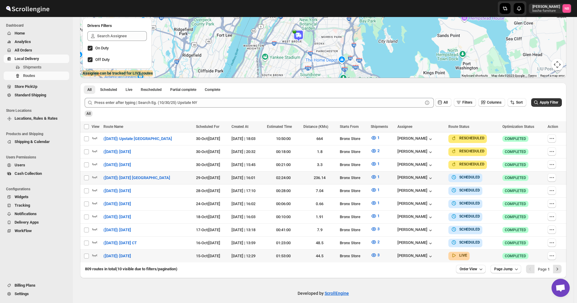
scroll to position [104, 0]
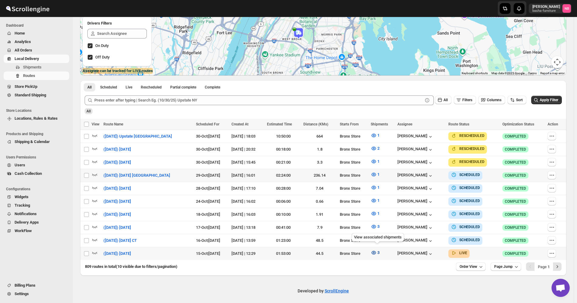
click at [379, 254] on button "3" at bounding box center [375, 253] width 16 height 10
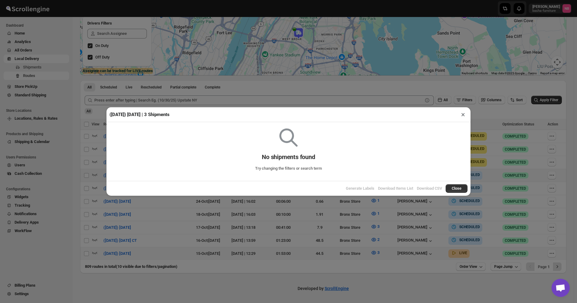
scroll to position [102, 0]
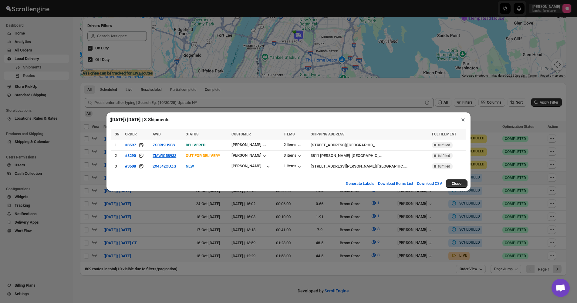
click at [384, 263] on div "([DATE]) [DATE] | 3 Shipments × SN ORDER AWB STATUS CUSTOMER ITEMS SHIPPING ADD…" at bounding box center [288, 151] width 577 height 303
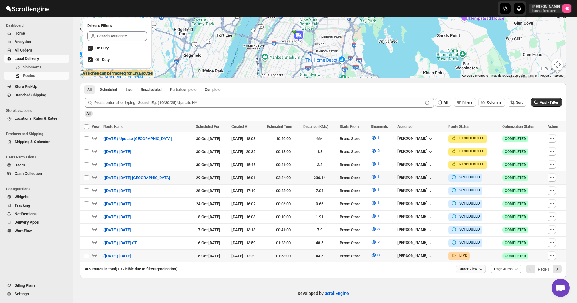
scroll to position [104, 0]
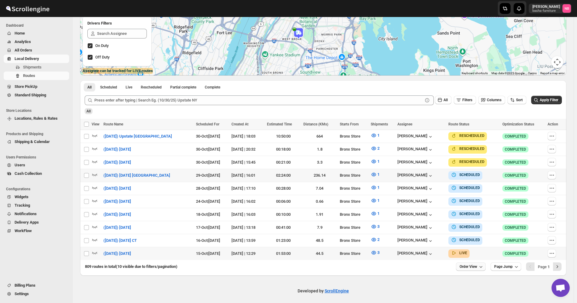
click at [485, 266] on button "Order View" at bounding box center [471, 267] width 30 height 8
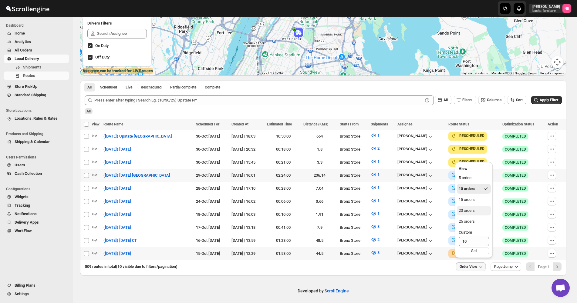
click at [481, 209] on button "20 orders" at bounding box center [474, 211] width 34 height 10
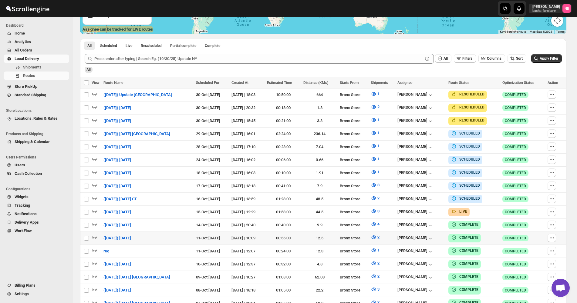
scroll to position [152, 0]
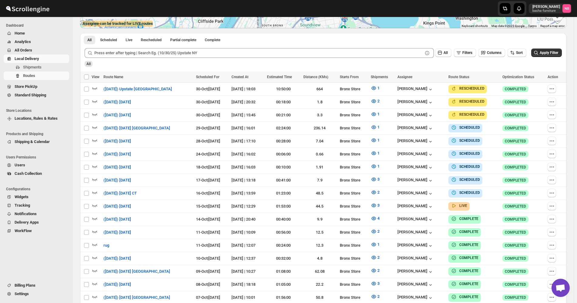
click at [74, 199] on div "Routes. This page is ready Routes Allows you to create, view and edit routes. H…" at bounding box center [323, 112] width 501 height 494
